Goal: Task Accomplishment & Management: Use online tool/utility

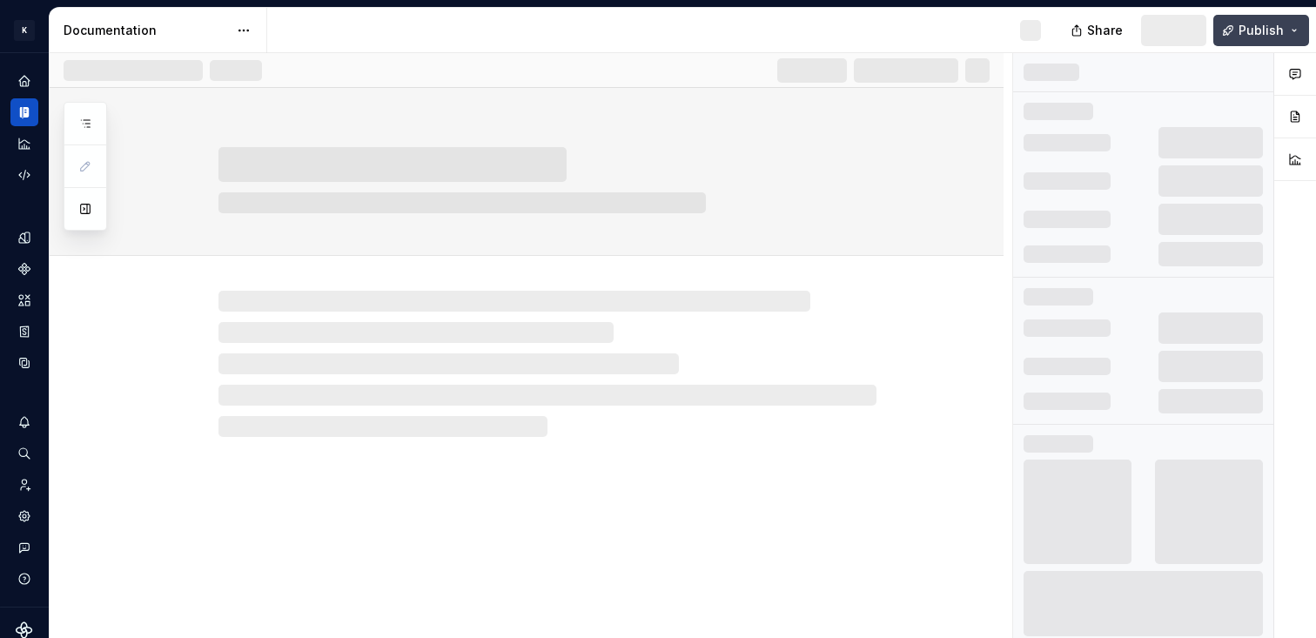
click at [1286, 26] on button "Publish" at bounding box center [1261, 30] width 96 height 31
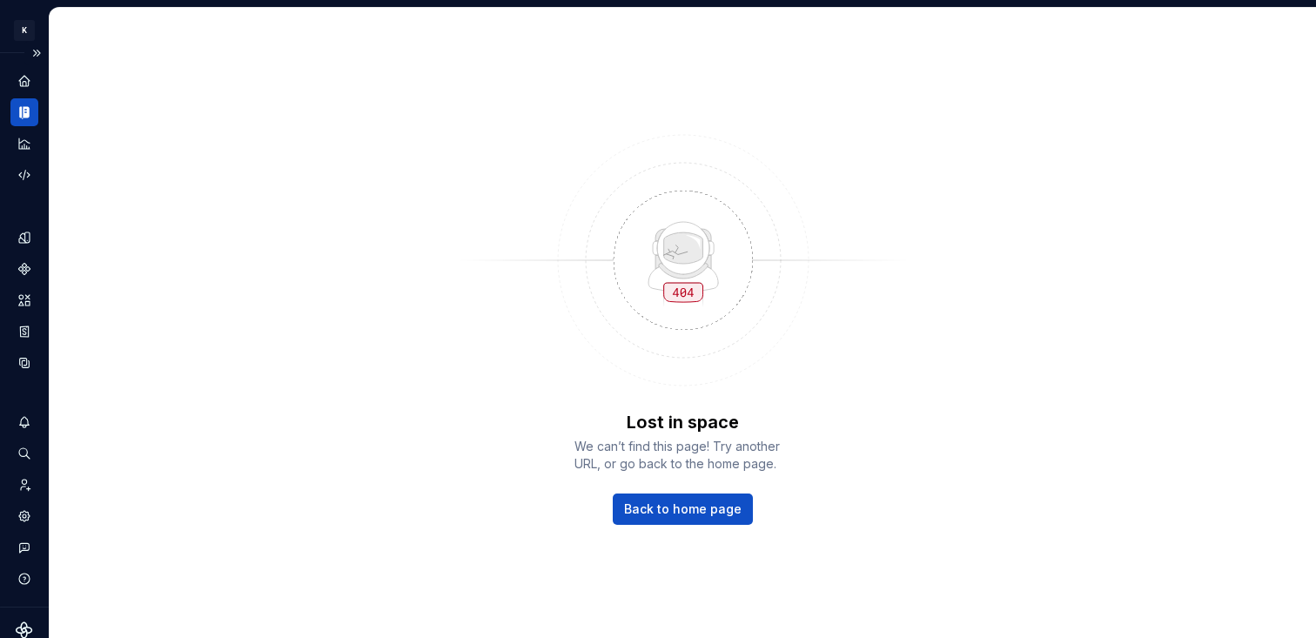
click at [26, 107] on icon "Documentation" at bounding box center [26, 112] width 6 height 11
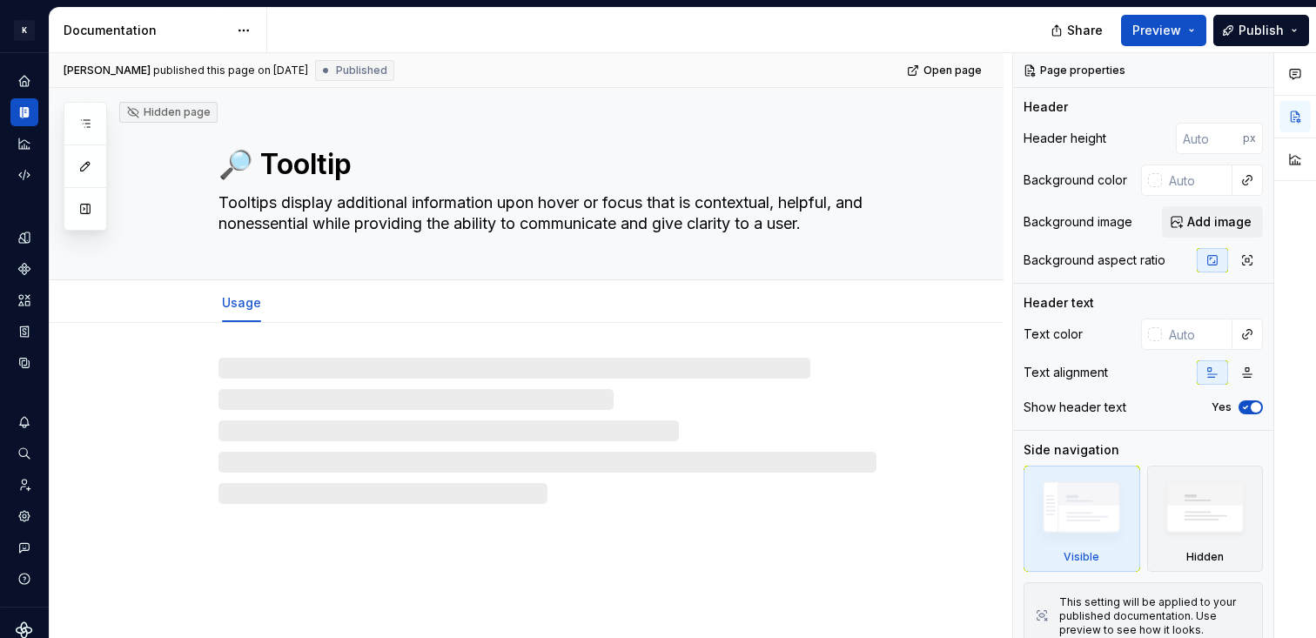
click at [20, 77] on icon "Home" at bounding box center [24, 81] width 14 height 14
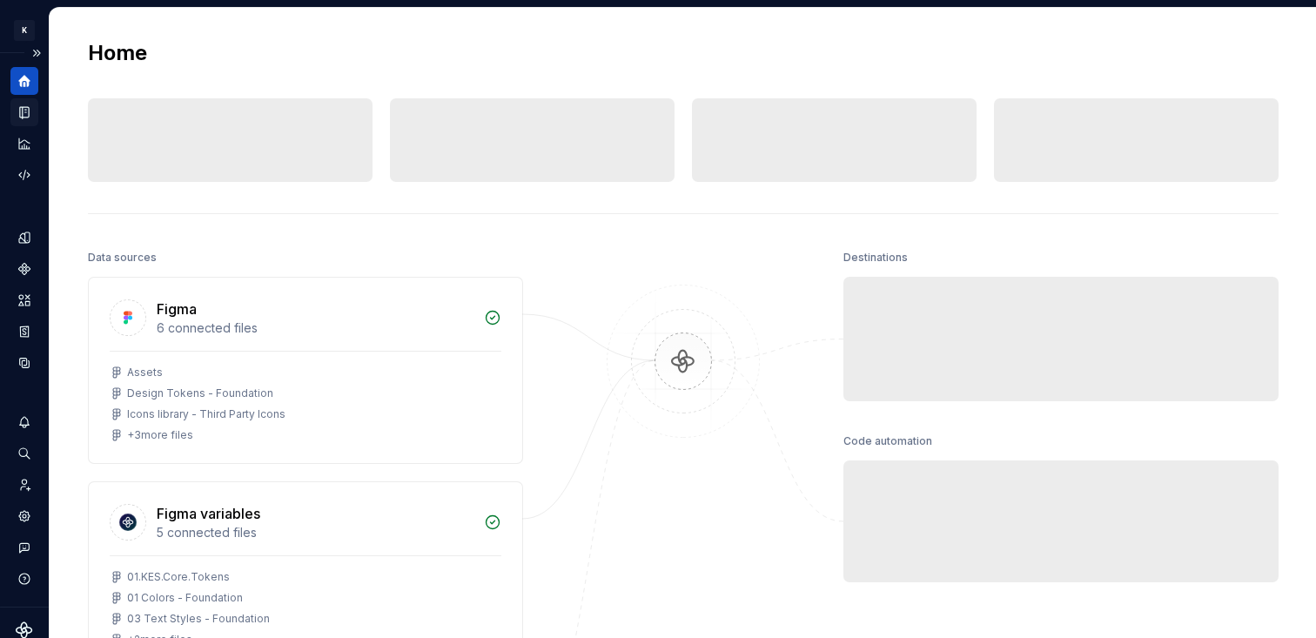
click at [30, 111] on icon "Documentation" at bounding box center [25, 112] width 16 height 16
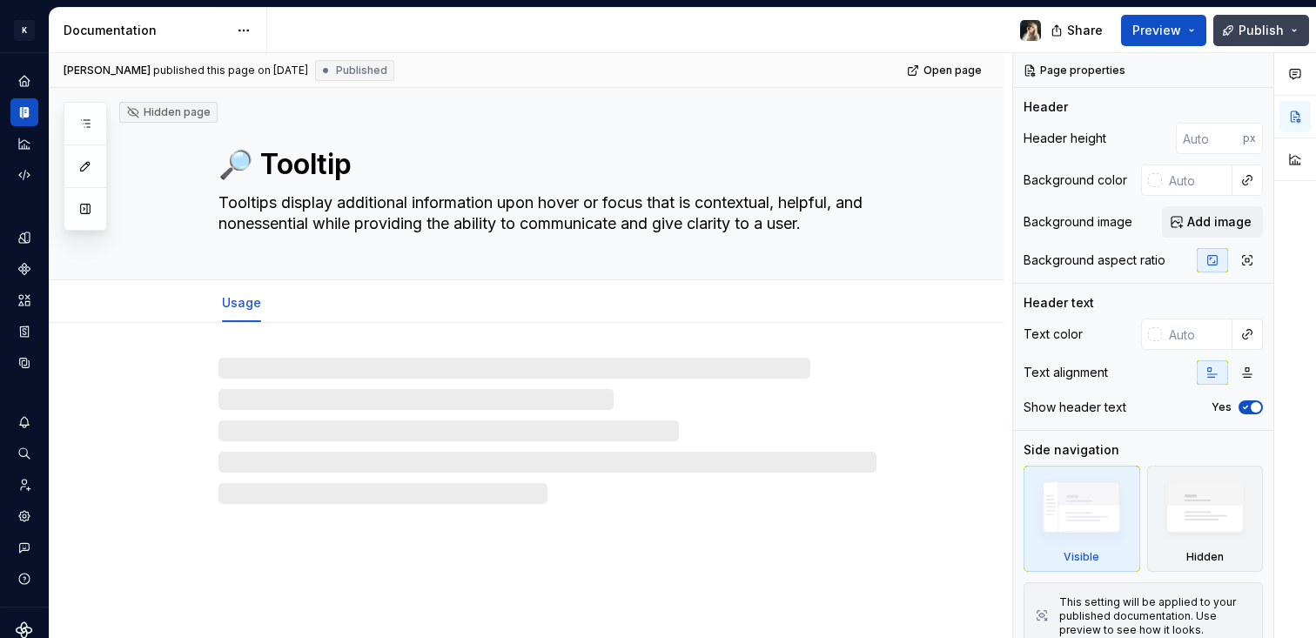
click at [1283, 33] on span "Publish" at bounding box center [1261, 30] width 45 height 17
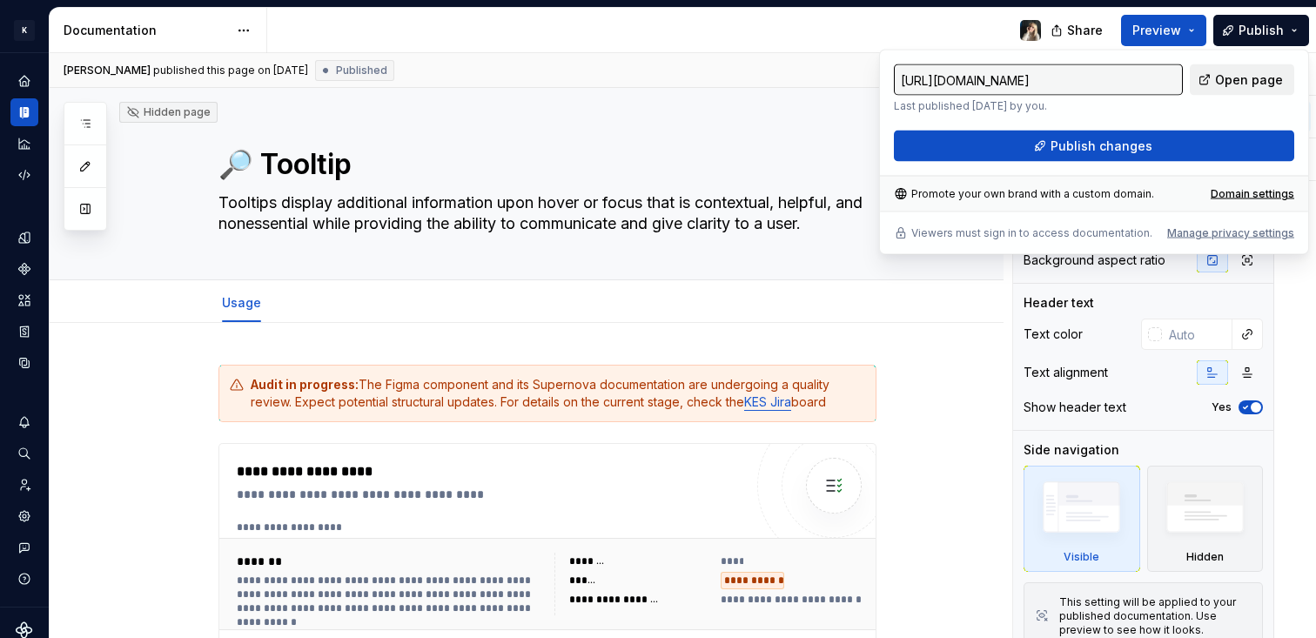
click at [1231, 80] on span "Open page" at bounding box center [1249, 79] width 68 height 17
type textarea "*"
